Goal: Task Accomplishment & Management: Manage account settings

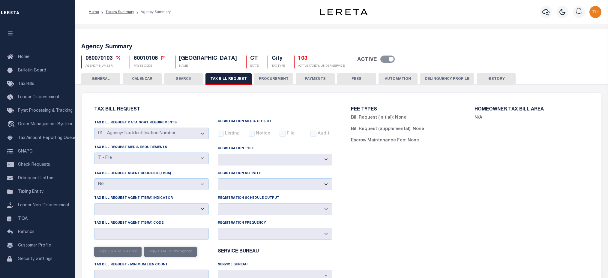
select select "22"
select select "false"
select select
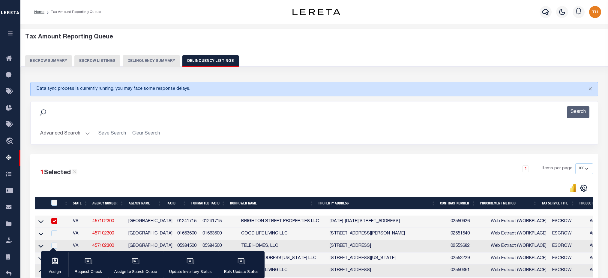
select select "100"
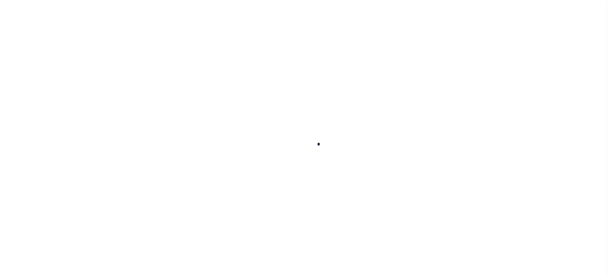
select select
checkbox input "false"
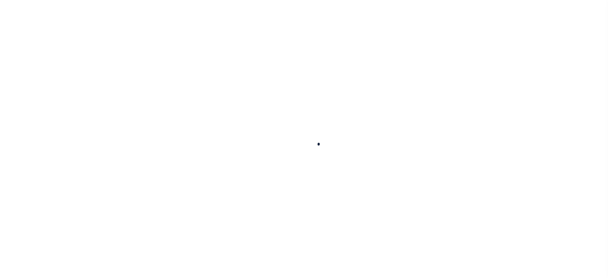
checkbox input "false"
type input "900104002"
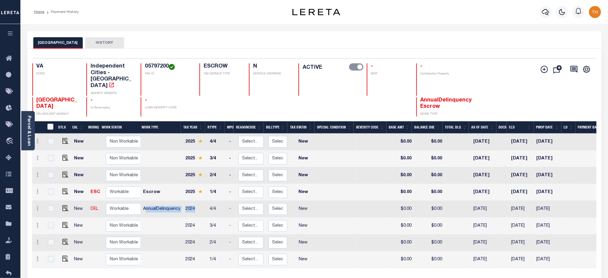
drag, startPoint x: 145, startPoint y: 195, endPoint x: 199, endPoint y: 196, distance: 54.0
click at [199, 201] on tr "New DEL Non Workable Workable AnnualDelinquency 2024 4/4 - Select... Payment Re…" at bounding box center [336, 209] width 608 height 17
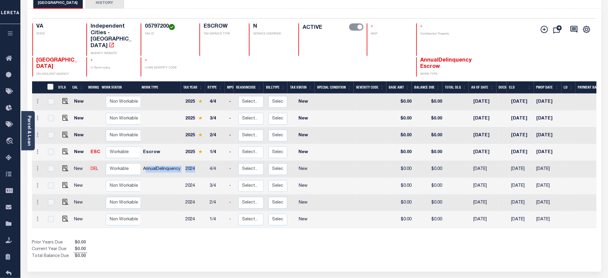
click at [189, 161] on td "2024" at bounding box center [195, 169] width 24 height 17
checkbox input "true"
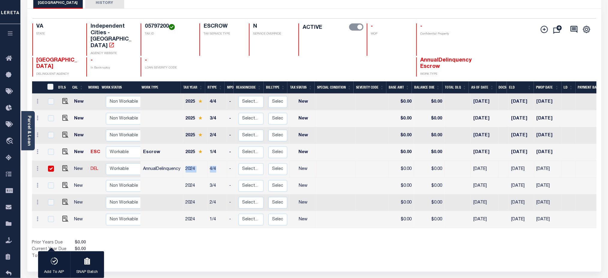
drag, startPoint x: 185, startPoint y: 156, endPoint x: 218, endPoint y: 158, distance: 32.8
click at [218, 161] on tr "New DEL Non Workable Workable AnnualDelinquency 2024 4/4 - Select... Payment Re…" at bounding box center [336, 169] width 608 height 17
drag, startPoint x: 298, startPoint y: 154, endPoint x: 412, endPoint y: 157, distance: 114.4
click at [412, 161] on tr "New DEL Non Workable Workable AnnualDelinquency 2024 4/4 - Select... Payment Re…" at bounding box center [336, 169] width 608 height 17
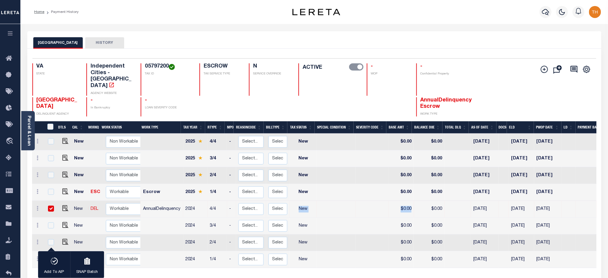
click at [54, 201] on td at bounding box center [50, 209] width 13 height 17
checkbox input "true"
click at [50, 206] on input "checkbox" at bounding box center [51, 209] width 6 height 6
checkbox input "false"
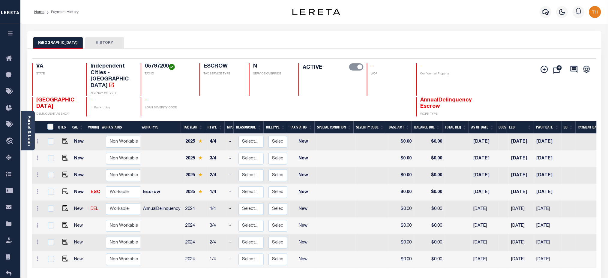
click at [256, 263] on div "DTLS CAL WorkQ Work Status Work Type Tax Year RType MPO ReasonCode BillType Tax…" at bounding box center [314, 210] width 565 height 178
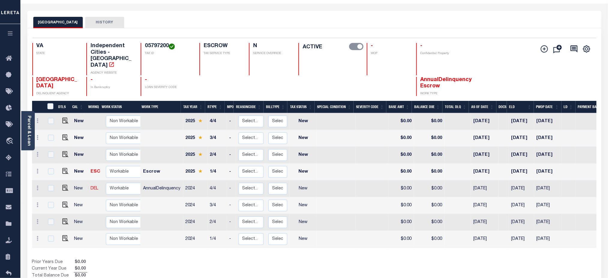
scroll to position [12, 0]
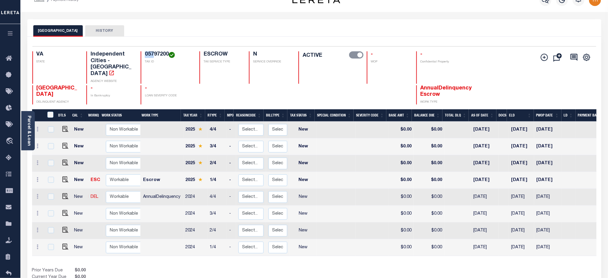
drag, startPoint x: 144, startPoint y: 53, endPoint x: 159, endPoint y: 57, distance: 15.1
click at [155, 57] on h4 "05797200" at bounding box center [168, 54] width 47 height 7
click at [163, 57] on h4 "05797200" at bounding box center [168, 54] width 47 height 7
click at [167, 57] on h4 "05797200" at bounding box center [168, 54] width 47 height 7
drag, startPoint x: 185, startPoint y: 183, endPoint x: 196, endPoint y: 189, distance: 12.7
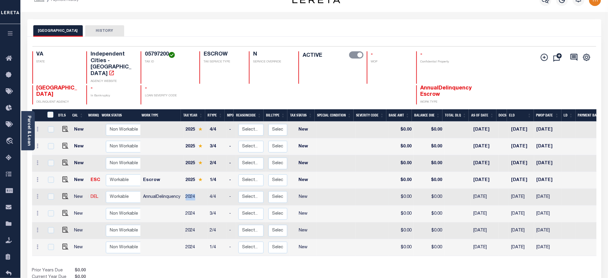
click at [196, 189] on td "2024" at bounding box center [195, 197] width 24 height 17
checkbox input "true"
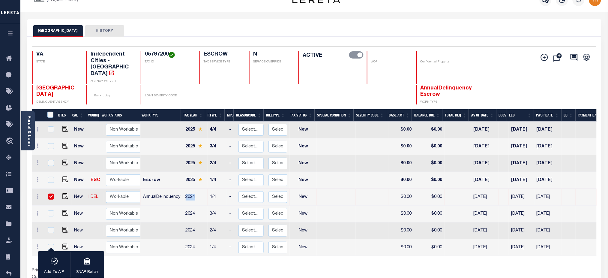
click at [196, 189] on td "2024" at bounding box center [195, 197] width 24 height 17
checkbox input "false"
click at [196, 189] on td "2024" at bounding box center [195, 197] width 24 height 17
checkbox input "true"
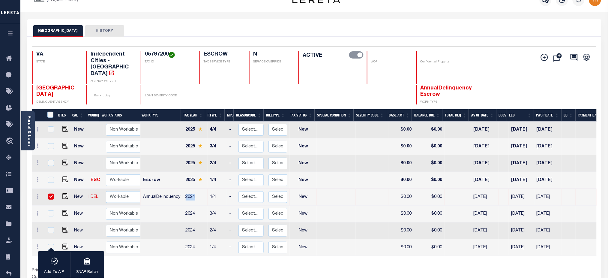
click at [52, 194] on input "checkbox" at bounding box center [51, 197] width 6 height 6
checkbox input "false"
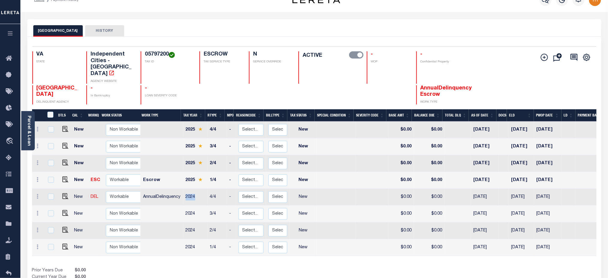
click at [293, 250] on div "DTLS CAL WorkQ Work Status Work Type Tax Year RType MPO ReasonCode BillType Tax…" at bounding box center [314, 198] width 565 height 178
drag, startPoint x: 191, startPoint y: 169, endPoint x: 301, endPoint y: 167, distance: 109.6
click at [283, 172] on tr "New ESC Non Workable Workable Escrow 2025 1/4 - Select... Payment Reversal Taxa…" at bounding box center [336, 180] width 608 height 17
click at [303, 172] on td "New" at bounding box center [303, 180] width 27 height 17
checkbox input "true"
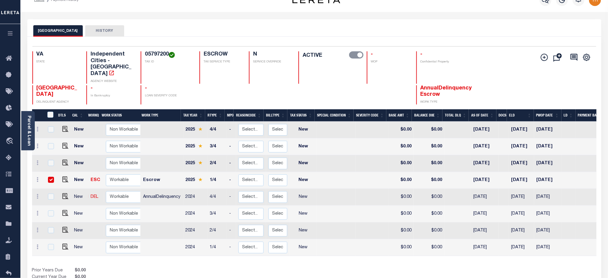
checkbox input "true"
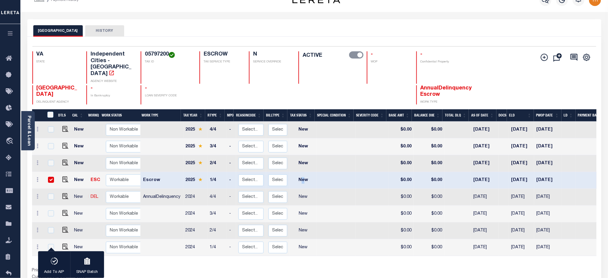
click at [303, 172] on td "New" at bounding box center [303, 180] width 27 height 17
checkbox input "false"
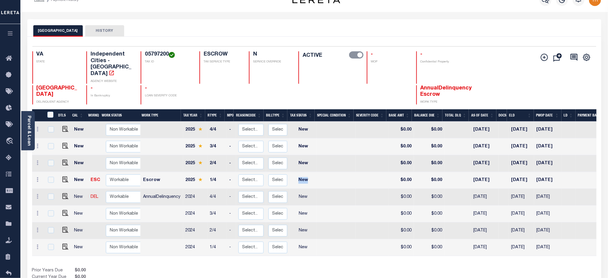
click at [303, 172] on td "New" at bounding box center [303, 180] width 27 height 17
checkbox input "true"
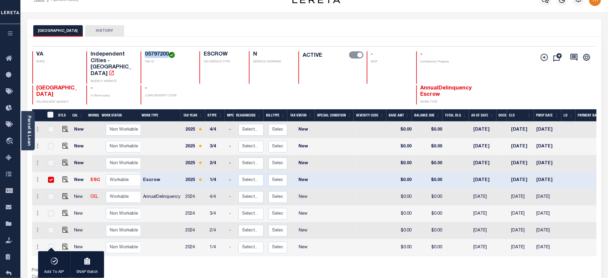
drag, startPoint x: 145, startPoint y: 56, endPoint x: 168, endPoint y: 55, distance: 23.7
click at [168, 55] on h4 "05797200" at bounding box center [168, 54] width 47 height 7
click at [31, 140] on link "Parcel & Loan" at bounding box center [29, 131] width 4 height 30
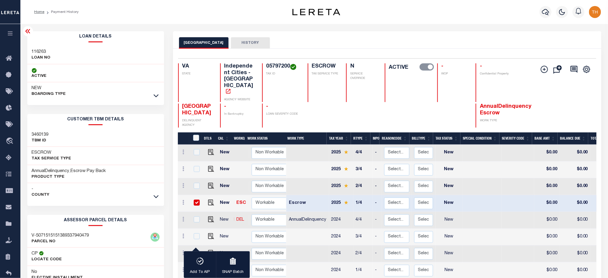
click at [42, 50] on h3 "116263" at bounding box center [41, 52] width 19 height 6
copy h3 "116263"
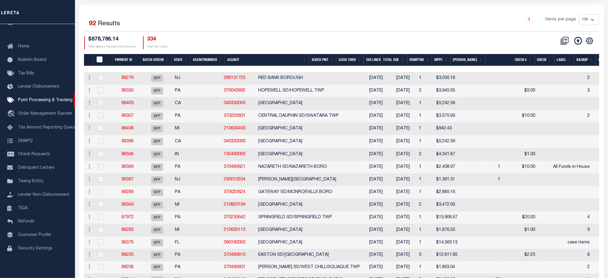
scroll to position [80, 0]
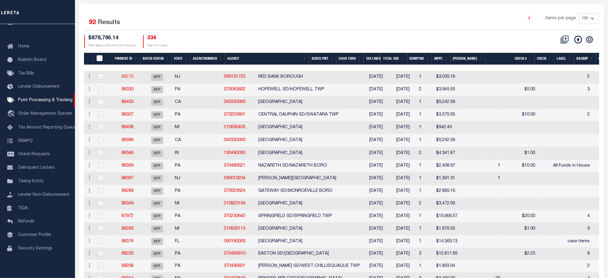
click at [126, 79] on link "88276" at bounding box center [128, 77] width 12 height 4
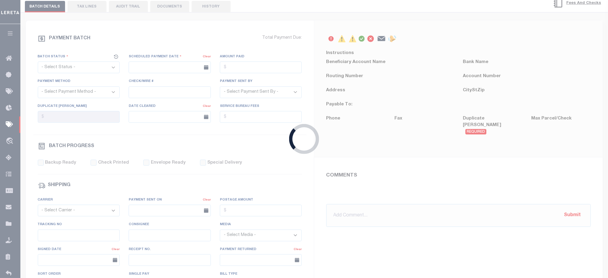
select select "SFP"
type input "[DATE]"
type input "2"
type input "Matt"
type input "N"
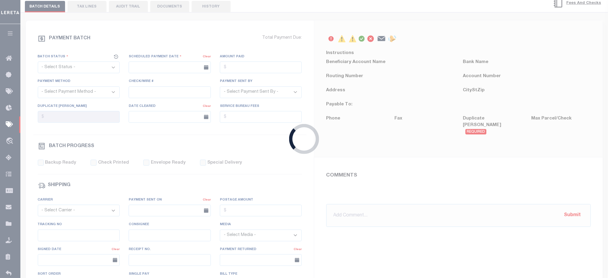
radio input "true"
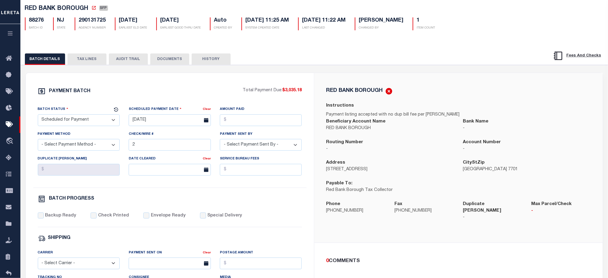
scroll to position [80, 0]
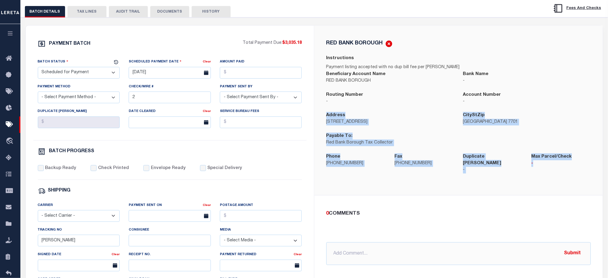
drag, startPoint x: 324, startPoint y: 119, endPoint x: 567, endPoint y: 170, distance: 247.6
click at [567, 170] on div "RED BANK BOROUGH Instructions Payment listing accepted with no dup bill fee per…" at bounding box center [459, 110] width 274 height 141
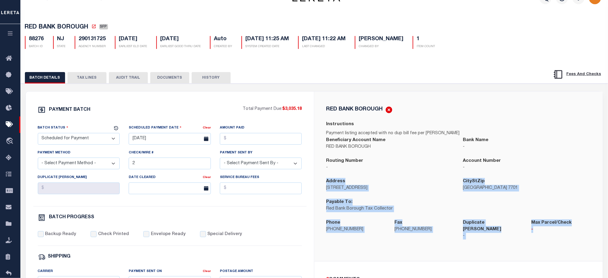
scroll to position [0, 0]
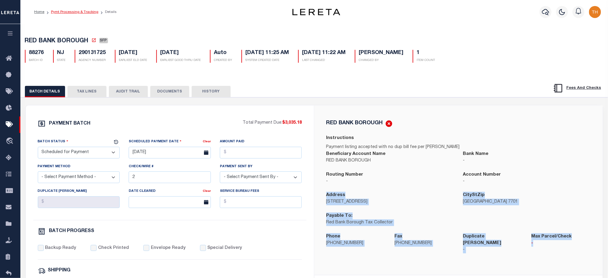
click at [76, 13] on link "Pymt Processing & Tracking" at bounding box center [74, 12] width 47 height 4
